Goal: Answer question/provide support: Share knowledge or assist other users

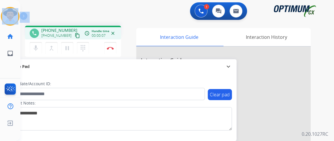
click at [74, 34] on button "content_copy" at bounding box center [77, 35] width 7 height 7
click at [109, 46] on button "Disconnect" at bounding box center [110, 48] width 12 height 12
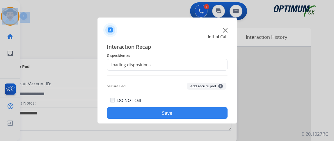
click at [154, 66] on div "Loading dispositions..." at bounding box center [167, 65] width 121 height 12
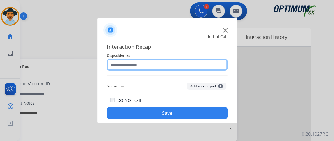
click at [154, 66] on input "text" at bounding box center [167, 65] width 121 height 12
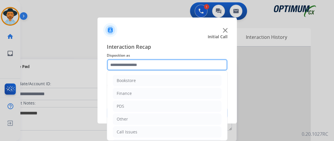
scroll to position [38, 0]
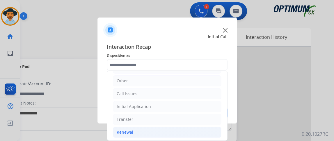
click at [166, 127] on li "Renewal" at bounding box center [167, 131] width 109 height 11
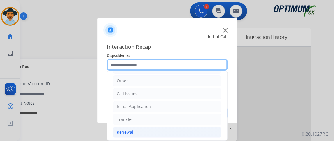
scroll to position [121, 0]
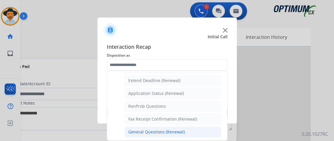
click at [179, 129] on div "General Questions (Renewal)" at bounding box center [156, 132] width 57 height 6
type input "**********"
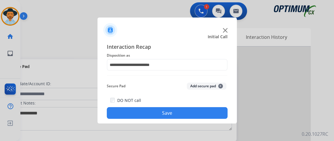
click at [176, 113] on button "Save" at bounding box center [167, 113] width 121 height 12
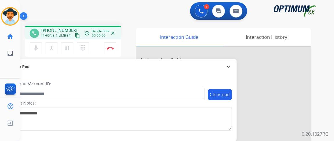
click at [75, 34] on mat-icon "content_copy" at bounding box center [77, 35] width 5 height 5
click at [36, 49] on mat-icon "mic" at bounding box center [35, 48] width 7 height 7
click at [31, 52] on button "mic_off Mute" at bounding box center [36, 48] width 12 height 12
click at [39, 48] on button "mic Mute" at bounding box center [36, 48] width 12 height 12
click at [39, 48] on button "mic_off Mute" at bounding box center [36, 48] width 12 height 12
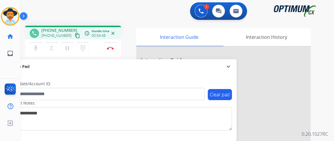
click at [38, 56] on div "mic Mute merge_type Bridge pause Hold dialpad Dialpad Disconnect" at bounding box center [73, 47] width 96 height 17
click at [36, 51] on mat-icon "mic" at bounding box center [35, 48] width 7 height 7
click at [36, 51] on mat-icon "mic_off" at bounding box center [35, 48] width 7 height 7
click at [113, 47] on img at bounding box center [110, 48] width 7 height 3
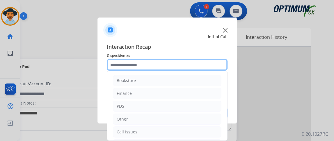
click at [180, 65] on input "text" at bounding box center [167, 65] width 121 height 12
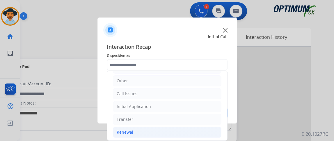
click at [180, 130] on li "Renewal" at bounding box center [167, 131] width 109 height 11
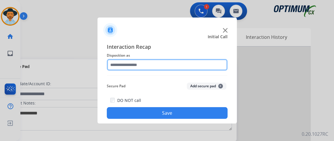
click at [189, 67] on input "text" at bounding box center [167, 65] width 121 height 12
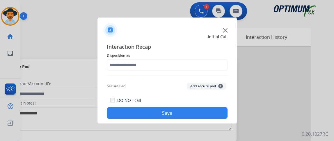
click at [214, 71] on div "Interaction Recap Disposition as Secure Pad Add secure pad + DO NOT call Save" at bounding box center [167, 81] width 121 height 76
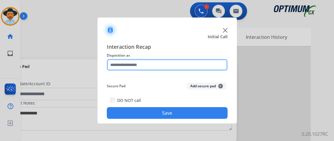
click at [212, 66] on input "text" at bounding box center [167, 65] width 121 height 12
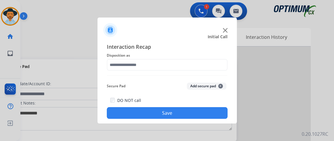
click at [196, 56] on span "Disposition as" at bounding box center [167, 55] width 121 height 7
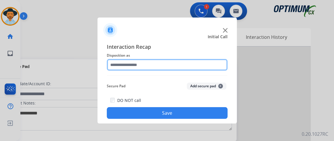
click at [190, 65] on input "text" at bounding box center [167, 65] width 121 height 12
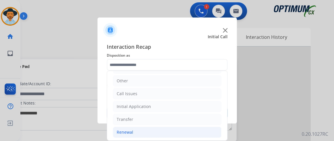
click at [185, 132] on li "Renewal" at bounding box center [167, 131] width 109 height 11
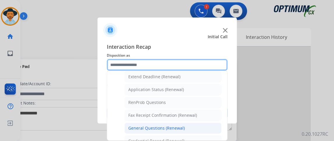
scroll to position [124, 0]
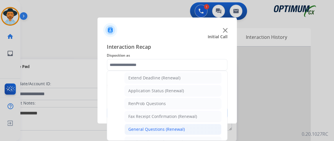
click at [207, 129] on li "General Questions (Renewal)" at bounding box center [173, 128] width 97 height 11
type input "**********"
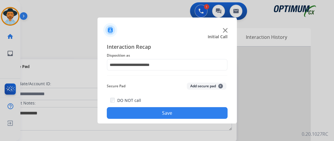
click at [205, 118] on button "Save" at bounding box center [167, 113] width 121 height 12
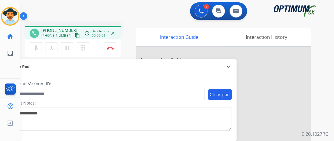
click at [75, 36] on mat-icon "content_copy" at bounding box center [77, 35] width 5 height 5
click at [109, 47] on img at bounding box center [110, 48] width 7 height 3
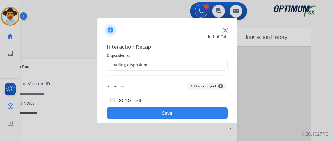
click at [139, 61] on div "Loading dispositions..." at bounding box center [167, 65] width 121 height 12
click at [134, 57] on span "Disposition as" at bounding box center [167, 55] width 121 height 7
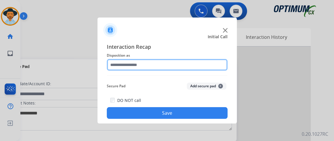
click at [213, 66] on input "text" at bounding box center [167, 65] width 121 height 12
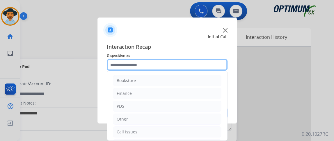
scroll to position [38, 0]
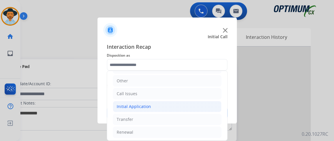
click at [192, 109] on li "Initial Application" at bounding box center [167, 106] width 109 height 11
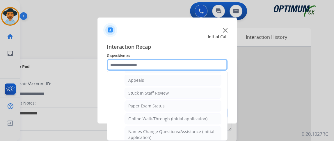
scroll to position [91, 0]
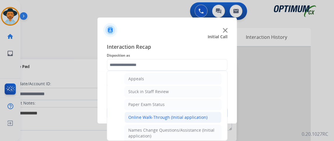
click at [216, 112] on li "Online Walk-Through (Initial application)" at bounding box center [173, 117] width 97 height 11
type input "**********"
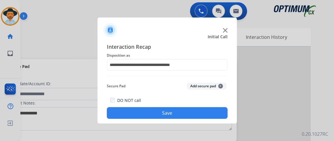
click at [214, 112] on button "Save" at bounding box center [167, 113] width 121 height 12
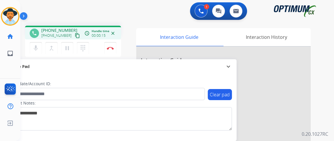
click at [76, 36] on div "phone [PHONE_NUMBER] [PHONE_NUMBER] content_copy access_time Call metrics Queue…" at bounding box center [73, 33] width 96 height 14
click at [113, 44] on button "Disconnect" at bounding box center [110, 48] width 12 height 12
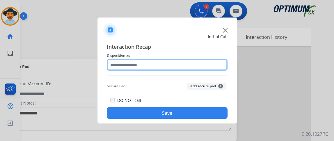
click at [174, 63] on input "text" at bounding box center [167, 65] width 121 height 12
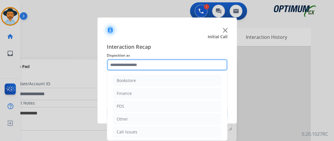
scroll to position [38, 0]
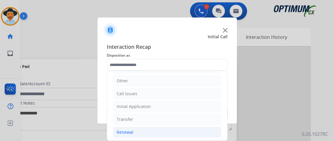
click at [181, 132] on li "Renewal" at bounding box center [167, 131] width 109 height 11
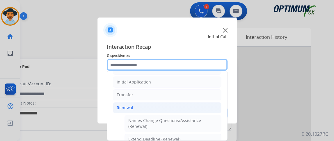
scroll to position [84, 0]
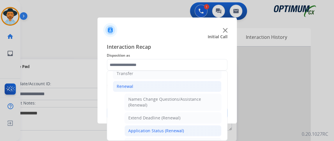
click at [194, 125] on li "Application Status (Renewal)" at bounding box center [173, 130] width 97 height 11
type input "**********"
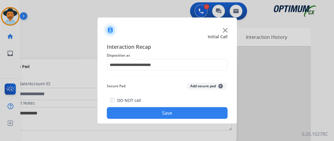
click at [190, 117] on button "Save" at bounding box center [167, 113] width 121 height 12
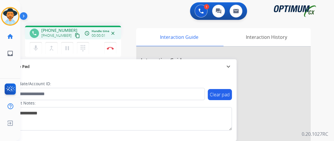
click at [75, 35] on mat-icon "content_copy" at bounding box center [77, 35] width 5 height 5
click at [75, 37] on mat-icon "content_copy" at bounding box center [77, 35] width 5 height 5
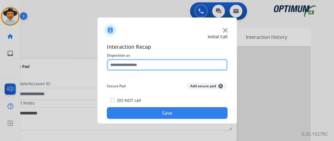
click at [187, 62] on input "text" at bounding box center [167, 65] width 121 height 12
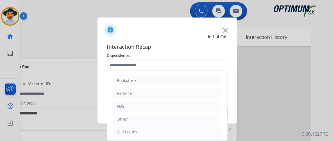
click at [227, 81] on div "Bookstore Finance PDS Other Call Issues Initial Application Transfer Renewal" at bounding box center [167, 105] width 121 height 70
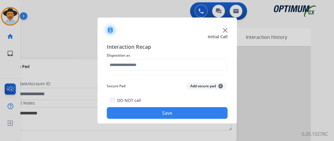
drag, startPoint x: 226, startPoint y: 81, endPoint x: 224, endPoint y: 105, distance: 23.9
click at [224, 105] on div "Interaction Recap Disposition as Secure Pad Add secure pad + DO NOT call Save" at bounding box center [167, 81] width 121 height 76
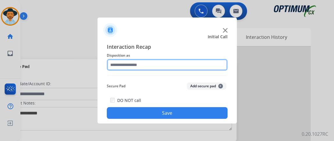
click at [204, 59] on input "text" at bounding box center [167, 65] width 121 height 12
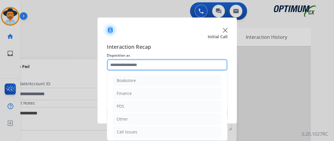
scroll to position [38, 0]
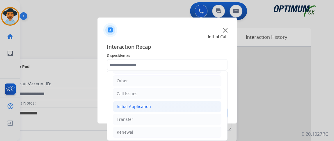
click at [193, 106] on li "Initial Application" at bounding box center [167, 106] width 109 height 11
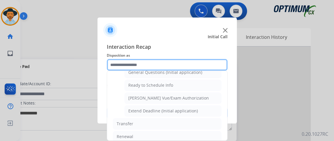
scroll to position [315, 0]
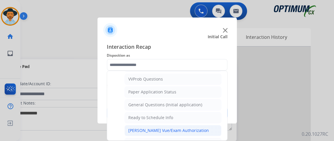
click at [194, 125] on li "[PERSON_NAME] Vue/Exam Authorization" at bounding box center [173, 130] width 97 height 11
type input "**********"
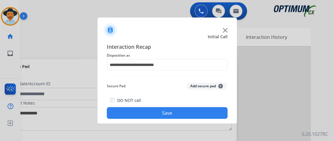
click at [194, 121] on div "**********" at bounding box center [168, 80] width 140 height 85
click at [194, 110] on button "Save" at bounding box center [167, 113] width 121 height 12
